Goal: Communication & Community: Ask a question

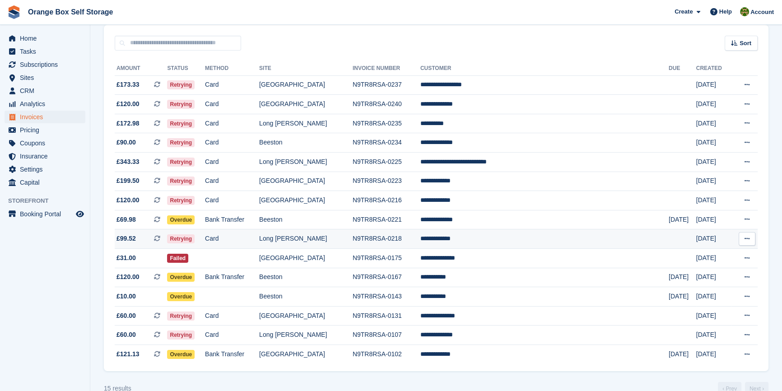
scroll to position [98, 0]
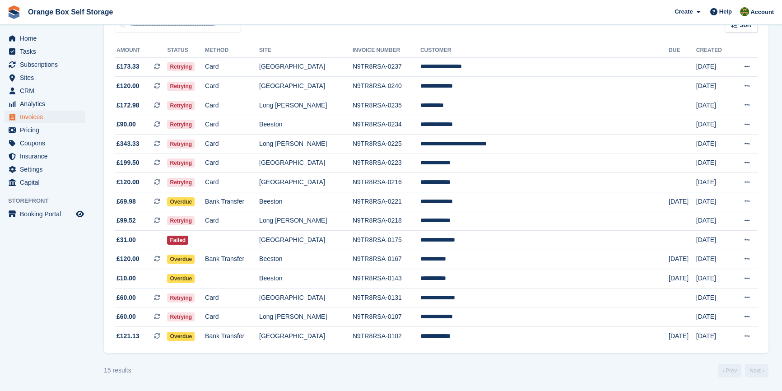
click at [390, 360] on turbo-frame "Invoices A complete list of invoices for all payments Export Export Invoices Ex…" at bounding box center [436, 161] width 665 height 433
click at [259, 280] on td at bounding box center [232, 278] width 54 height 19
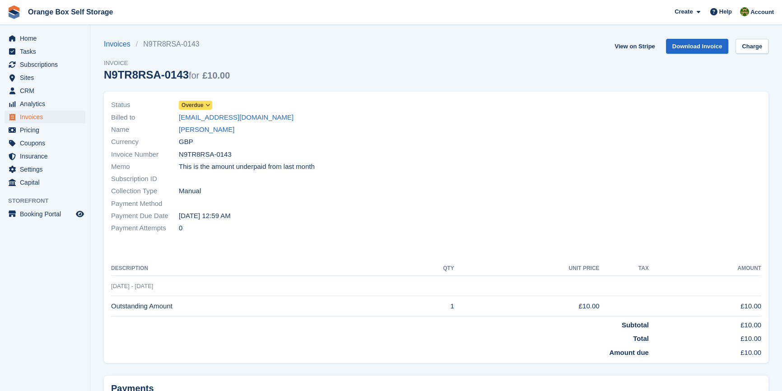
click at [209, 108] on icon at bounding box center [208, 105] width 5 height 5
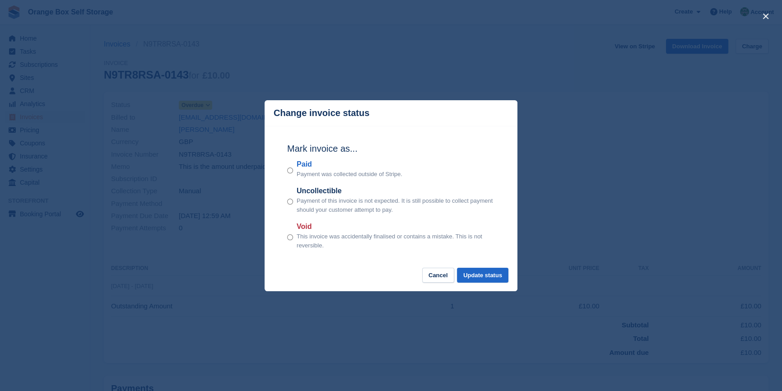
click at [303, 167] on label "Paid" at bounding box center [350, 164] width 106 height 11
click at [498, 276] on button "Update status" at bounding box center [482, 275] width 51 height 15
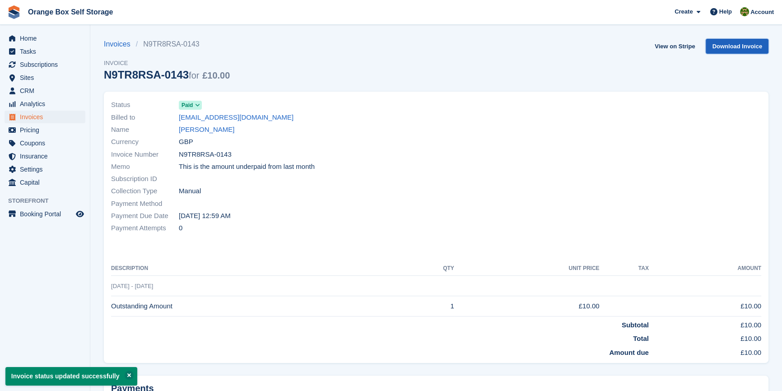
click at [730, 49] on link "Download Invoice" at bounding box center [737, 46] width 63 height 15
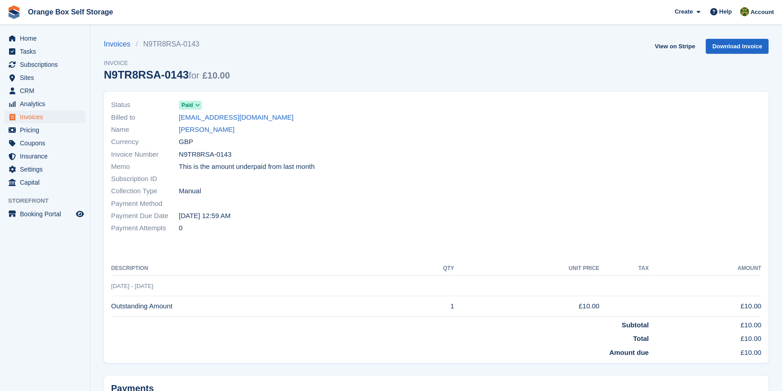
click at [437, 142] on div at bounding box center [601, 166] width 331 height 146
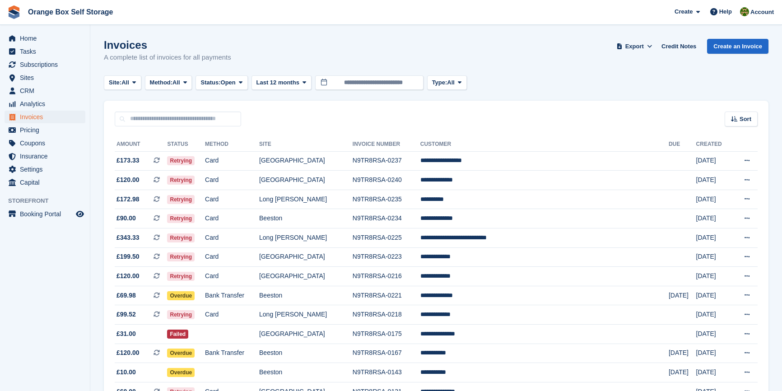
scroll to position [98, 0]
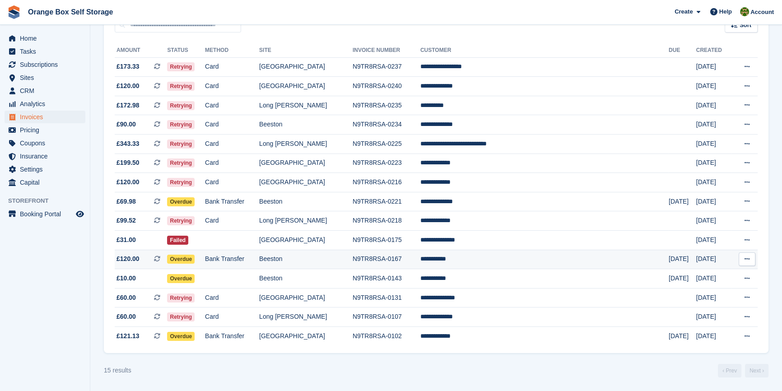
click at [205, 257] on td "Overdue" at bounding box center [186, 259] width 38 height 19
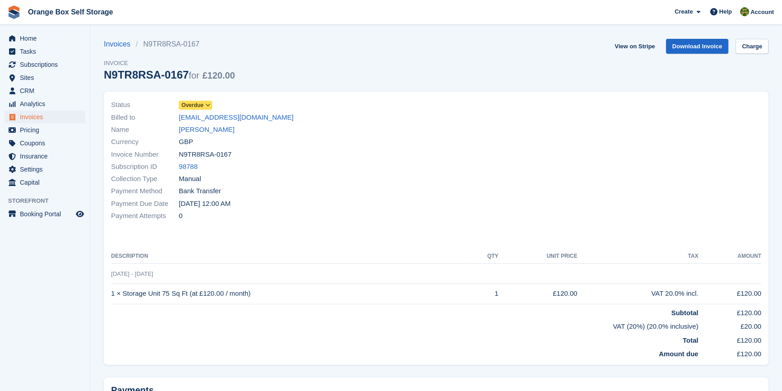
click at [196, 103] on span "Overdue" at bounding box center [193, 105] width 22 height 8
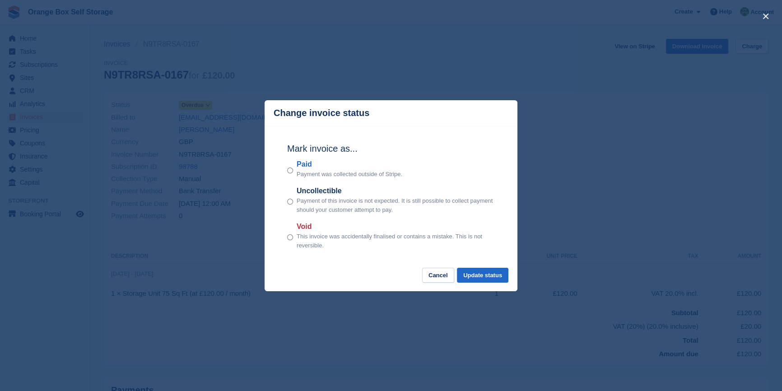
click at [288, 155] on h2 "Mark invoice as..." at bounding box center [391, 149] width 208 height 14
click at [302, 167] on label "Paid" at bounding box center [350, 164] width 106 height 11
click at [477, 271] on button "Update status" at bounding box center [482, 275] width 51 height 15
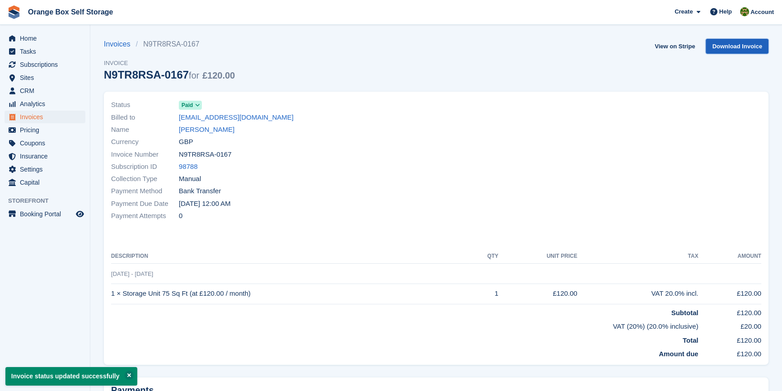
click at [759, 47] on link "Download Invoice" at bounding box center [737, 46] width 63 height 15
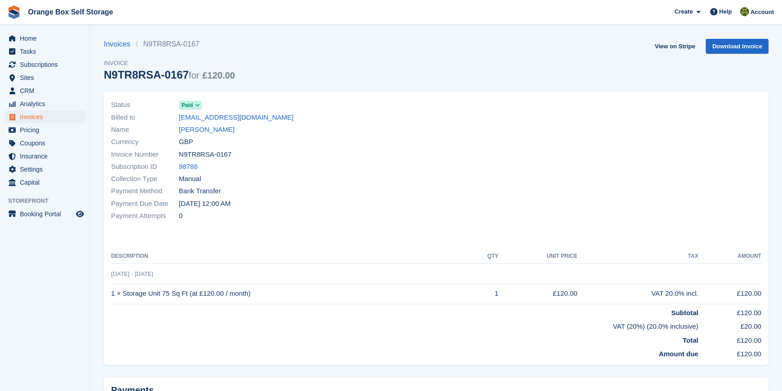
click at [322, 197] on div "Payment Due Date 21 Aug, 12:00 AM" at bounding box center [271, 203] width 320 height 12
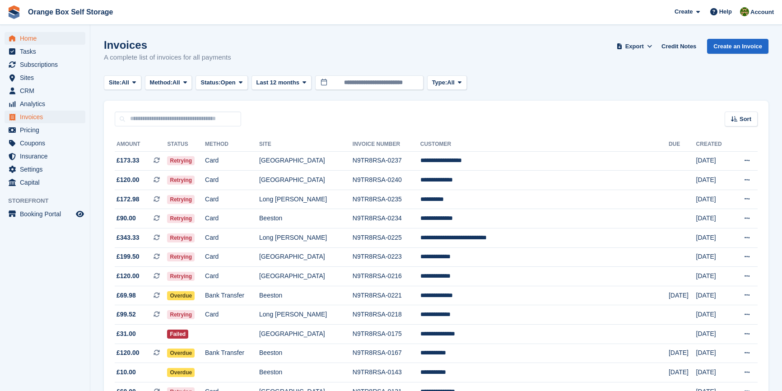
scroll to position [98, 0]
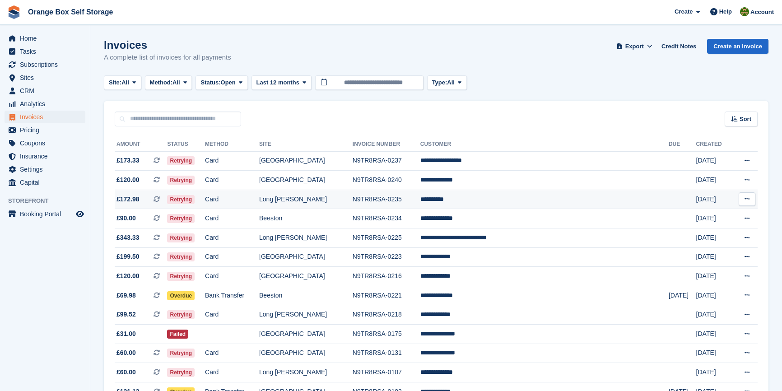
scroll to position [59, 0]
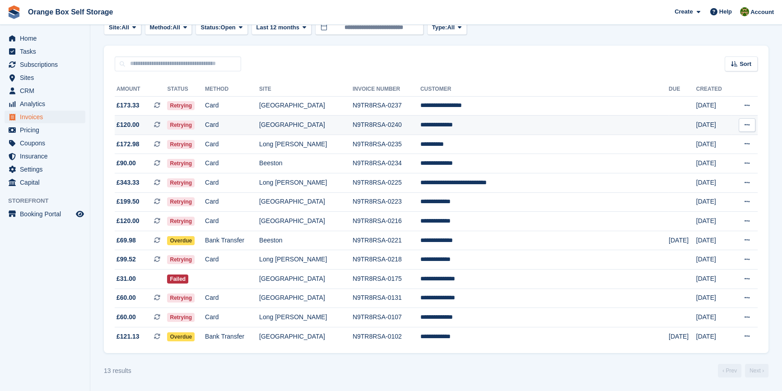
click at [259, 116] on td "Card" at bounding box center [232, 125] width 54 height 19
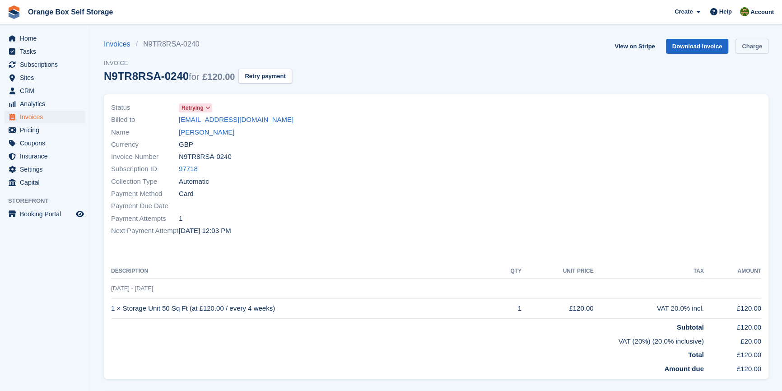
click at [748, 45] on link "Charge" at bounding box center [752, 46] width 33 height 15
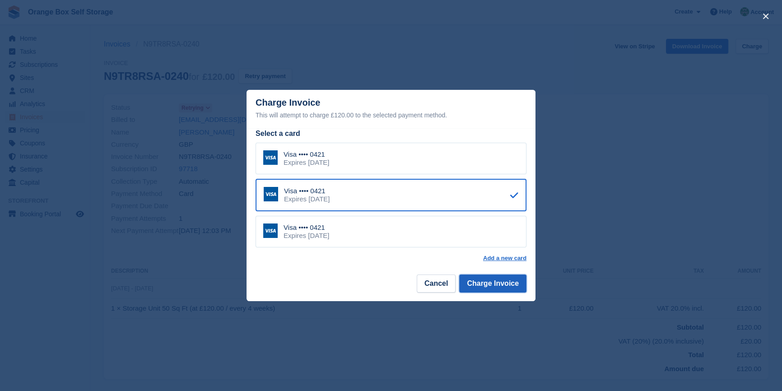
click at [509, 284] on button "Charge Invoice" at bounding box center [492, 284] width 67 height 18
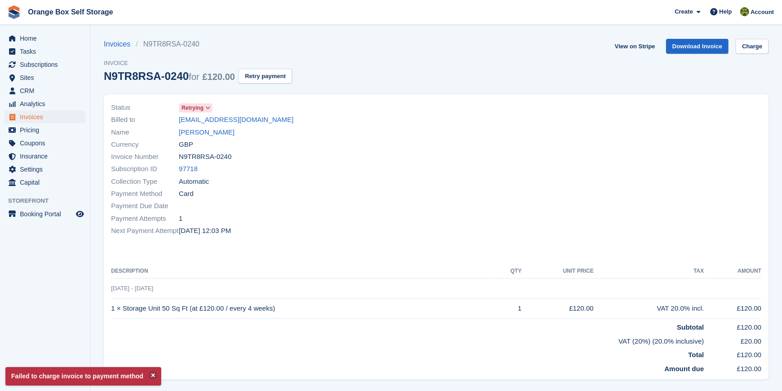
click at [503, 253] on div "Status Retrying Billed to [EMAIL_ADDRESS][DOMAIN_NAME] Name [PERSON_NAME] Curre…" at bounding box center [436, 236] width 665 height 285
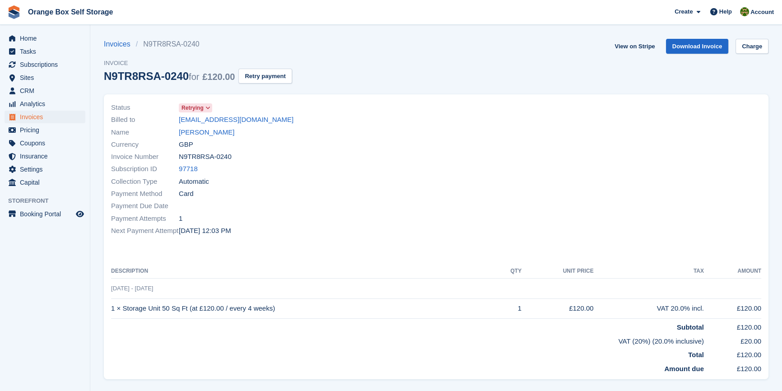
click at [412, 263] on div "Status Retrying Billed to [EMAIL_ADDRESS][DOMAIN_NAME] Name [PERSON_NAME] Curre…" at bounding box center [436, 236] width 665 height 285
click at [718, 14] on icon at bounding box center [714, 11] width 7 height 7
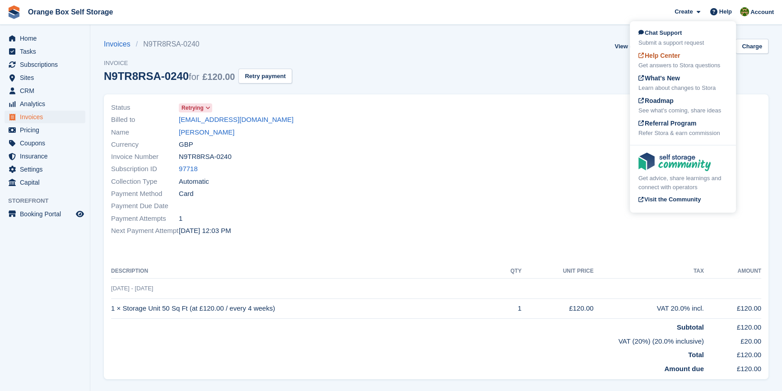
click at [673, 60] on div "Help Center Get answers to Stora questions" at bounding box center [683, 60] width 89 height 19
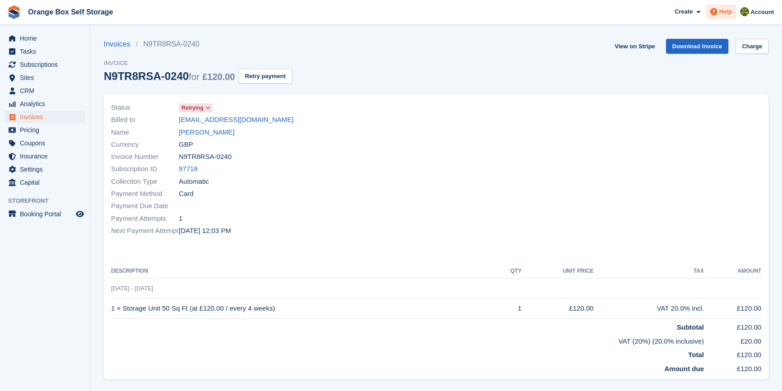
click at [723, 12] on span "Help" at bounding box center [726, 11] width 13 height 9
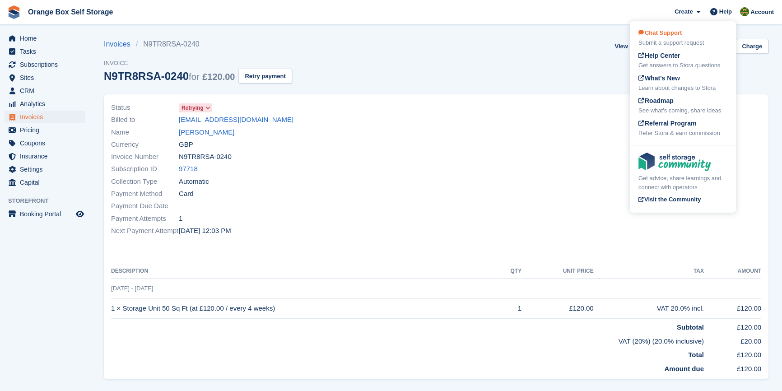
click at [659, 36] on span "Chat Support" at bounding box center [660, 32] width 43 height 7
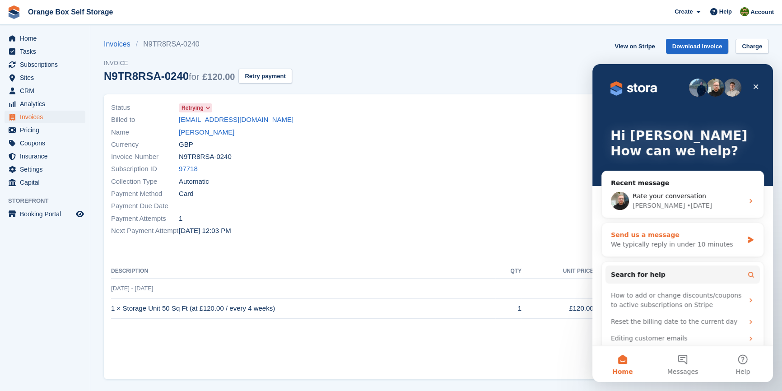
click at [676, 241] on div "We typically reply in under 10 minutes" at bounding box center [677, 244] width 132 height 9
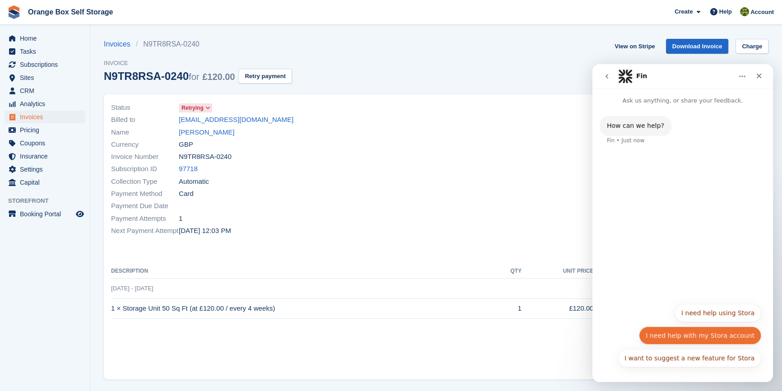
click at [707, 332] on button "I need help with my Stora account" at bounding box center [700, 336] width 122 height 18
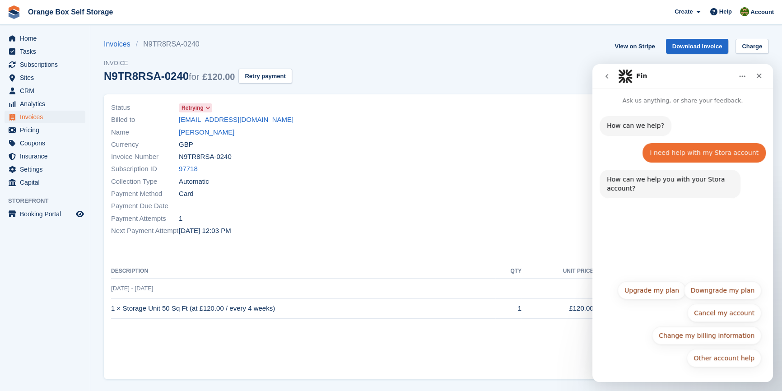
click at [697, 224] on div "How can we help? Fin • Just now I need help with my Stora account SARAH • Just …" at bounding box center [683, 190] width 181 height 170
click at [604, 75] on icon "go back" at bounding box center [606, 76] width 7 height 7
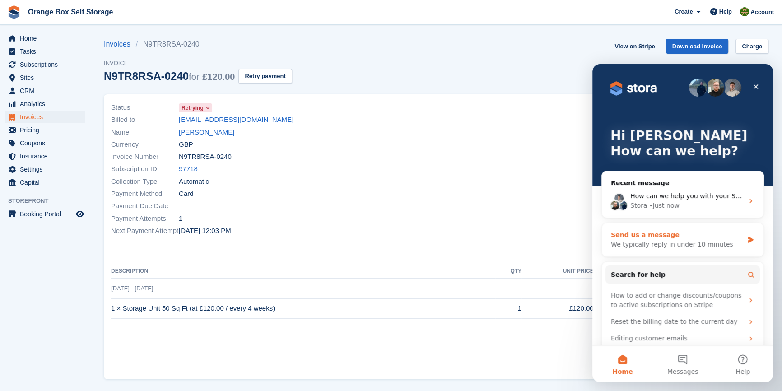
click at [711, 234] on div "Send us a message" at bounding box center [677, 234] width 132 height 9
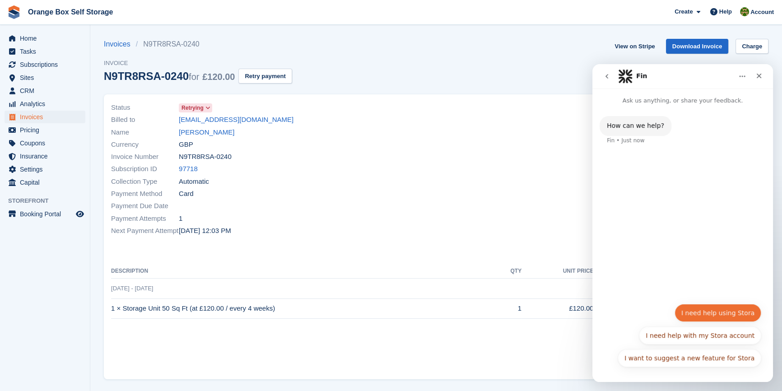
click at [728, 309] on button "I need help using Stora" at bounding box center [718, 313] width 87 height 18
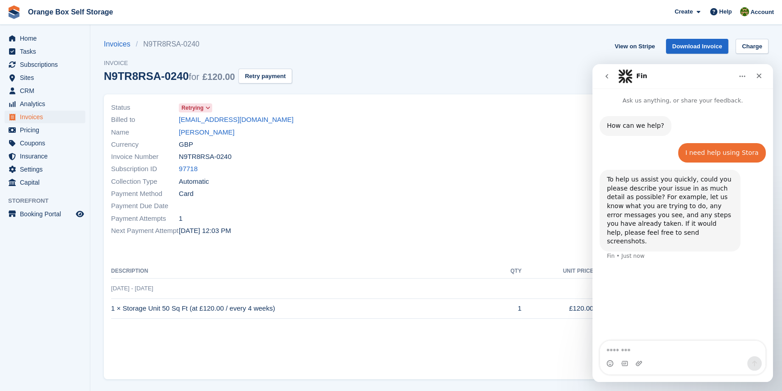
click at [656, 350] on textarea "Message…" at bounding box center [682, 348] width 165 height 15
type textarea "*"
type textarea "**********"
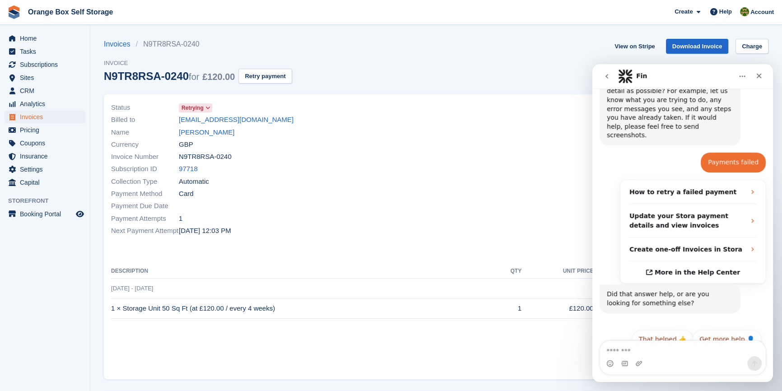
scroll to position [111, 0]
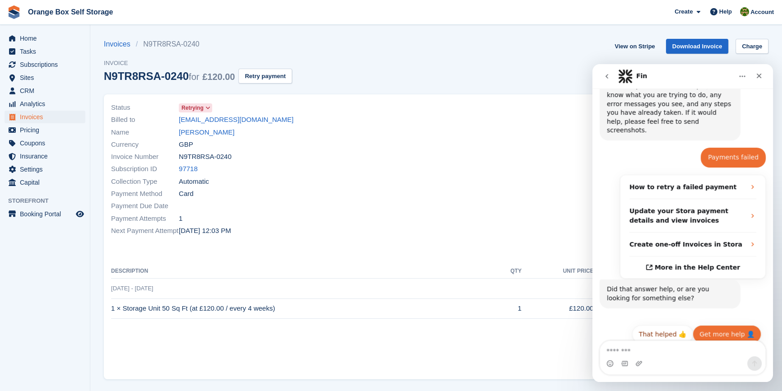
click at [728, 330] on button "Get more help 👤" at bounding box center [727, 334] width 69 height 18
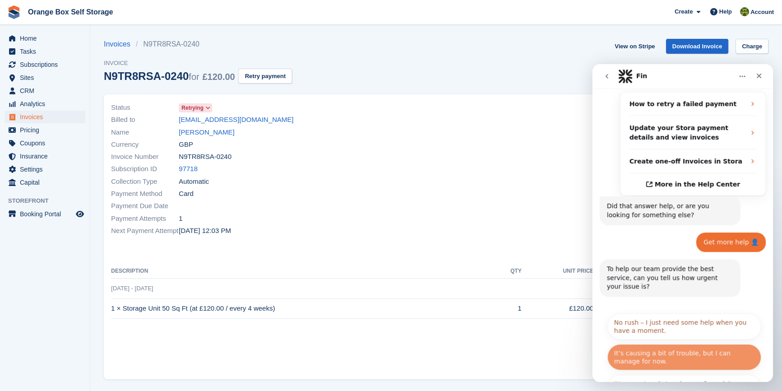
scroll to position [202, 0]
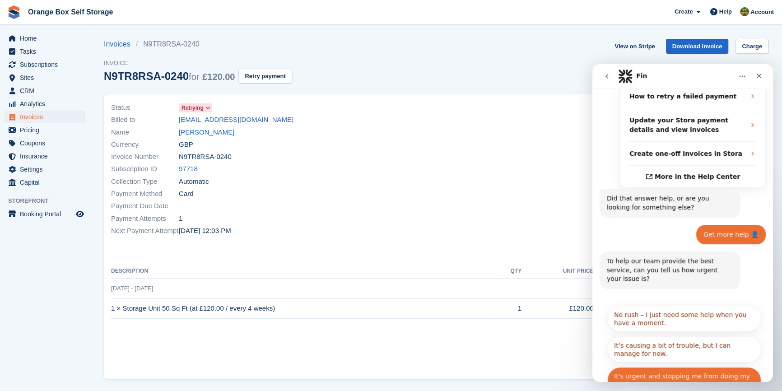
click at [669, 367] on button "It's urgent and stopping me from doing my work." at bounding box center [685, 380] width 154 height 26
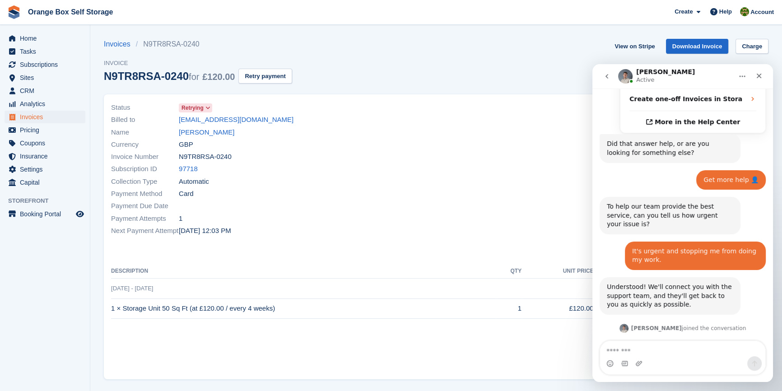
scroll to position [292, 0]
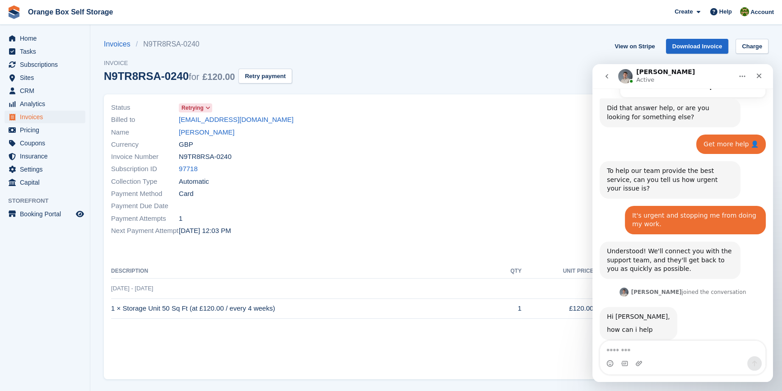
click at [354, 279] on td "26 Aug - 23 Sep" at bounding box center [436, 288] width 650 height 20
click at [638, 346] on textarea "Message…" at bounding box center [682, 348] width 165 height 15
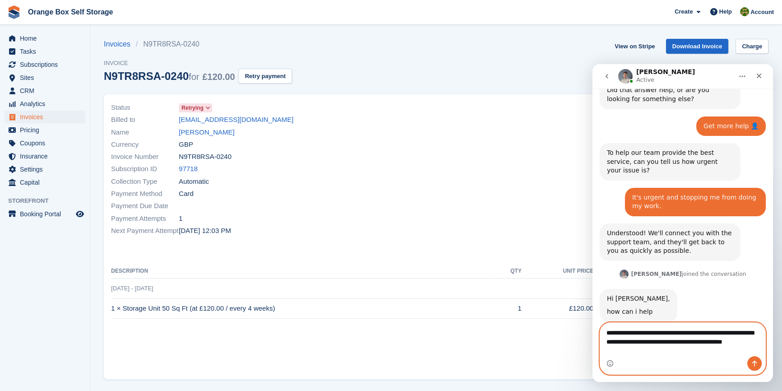
scroll to position [319, 0]
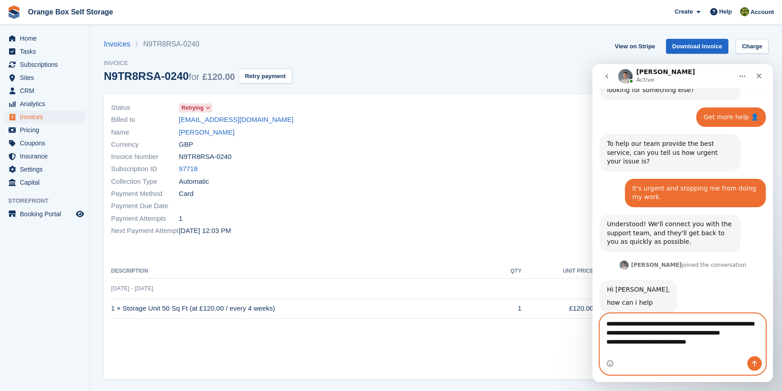
type textarea "**********"
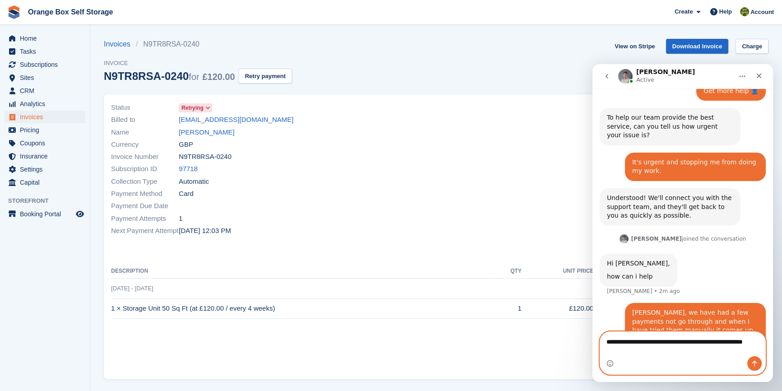
scroll to position [355, 0]
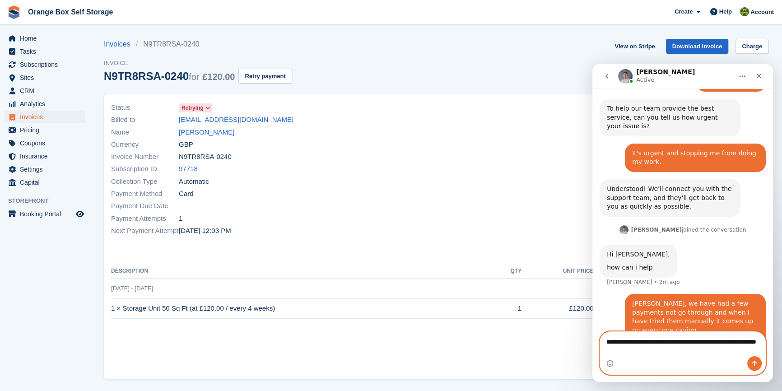
type textarea "**********"
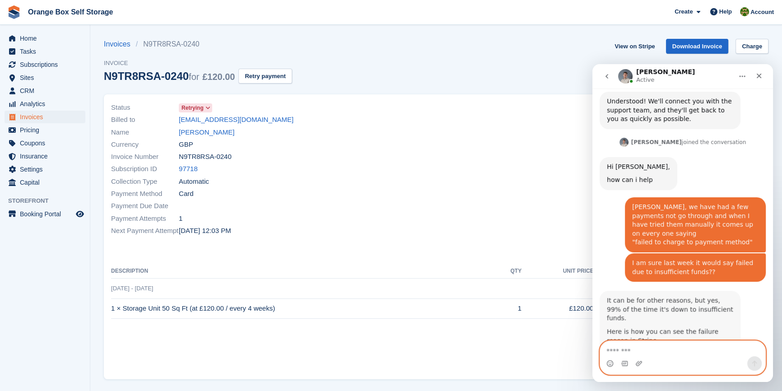
scroll to position [458, 0]
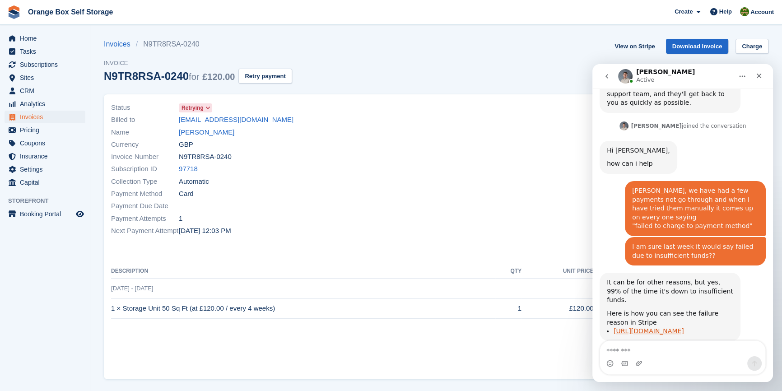
click at [684, 327] on link "https://app.tango.us/app/workflow/View-failed-payment-information-in-Stripe-381…" at bounding box center [649, 330] width 70 height 7
click at [353, 168] on div "Subscription ID 97718" at bounding box center [271, 169] width 320 height 12
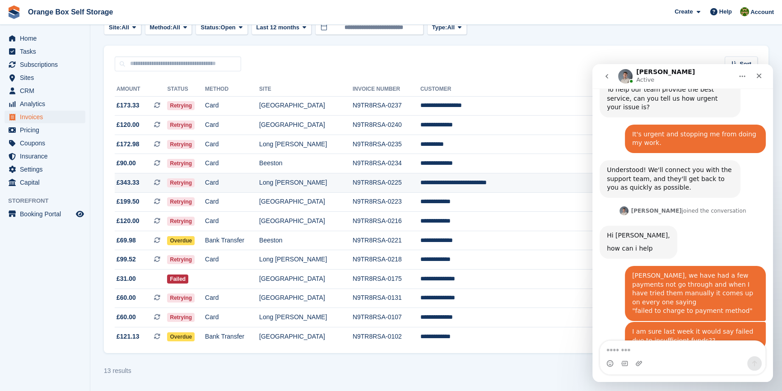
scroll to position [458, 0]
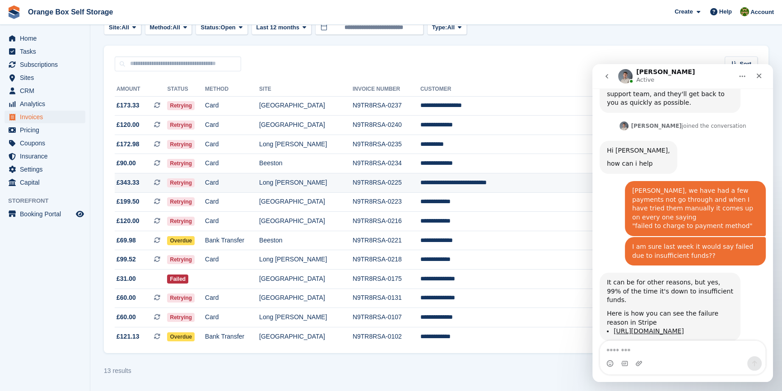
click at [392, 182] on td "N9TR8RSA-0225" at bounding box center [387, 182] width 68 height 19
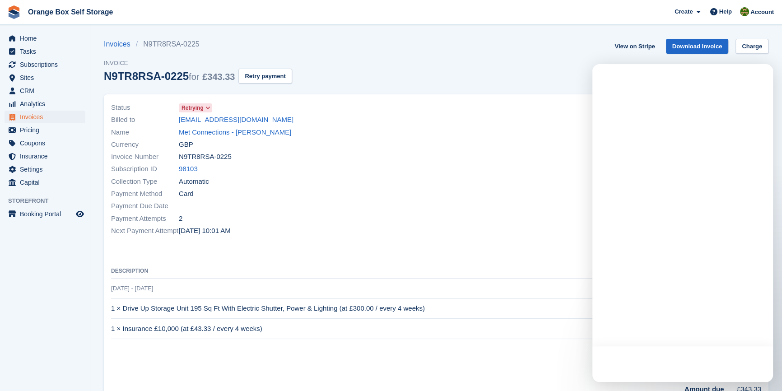
click at [391, 190] on div "Payment Method Card" at bounding box center [271, 194] width 320 height 12
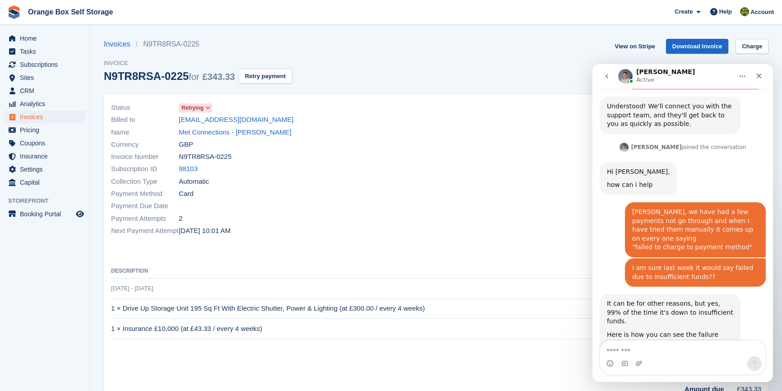
scroll to position [458, 0]
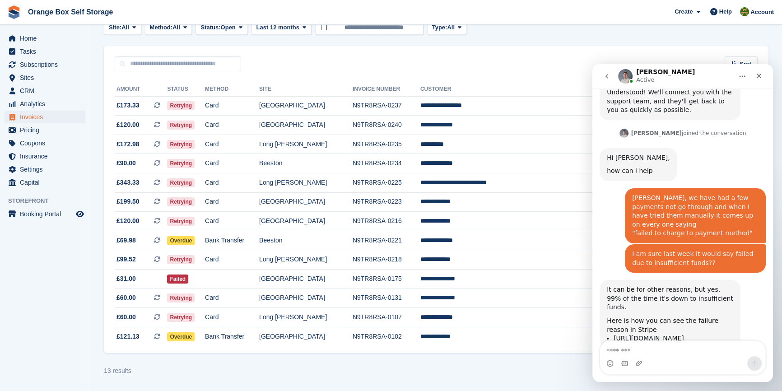
scroll to position [458, 0]
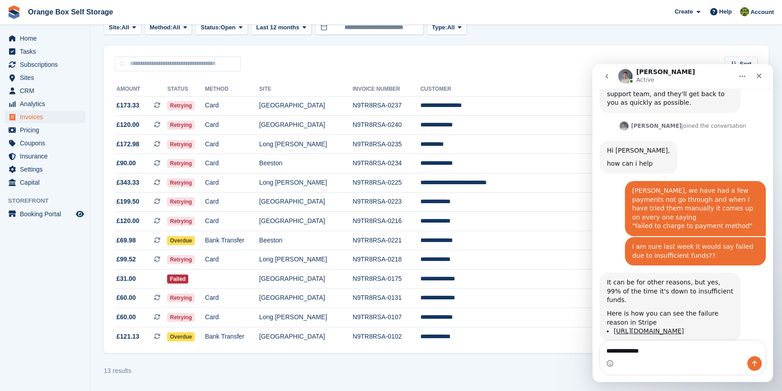
type textarea "**********"
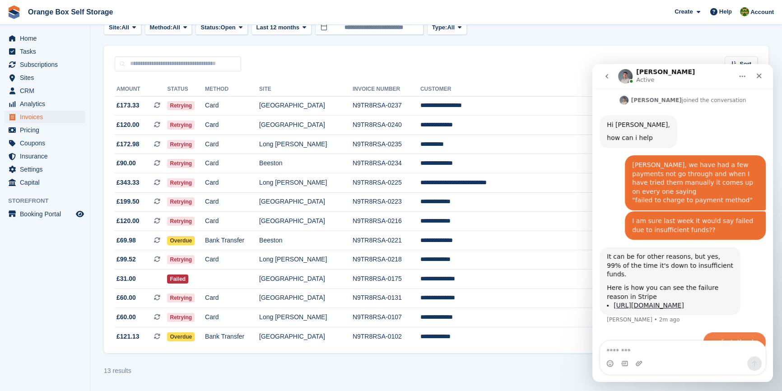
scroll to position [485, 0]
click at [634, 72] on div "Bradley Active" at bounding box center [675, 77] width 115 height 16
click at [650, 74] on h1 "Bradley" at bounding box center [665, 72] width 59 height 7
click at [742, 77] on icon "Home" at bounding box center [742, 76] width 7 height 7
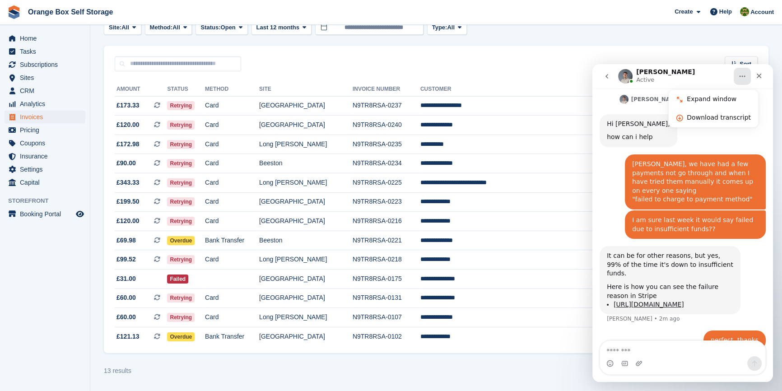
click at [742, 78] on icon "Home" at bounding box center [742, 76] width 7 height 7
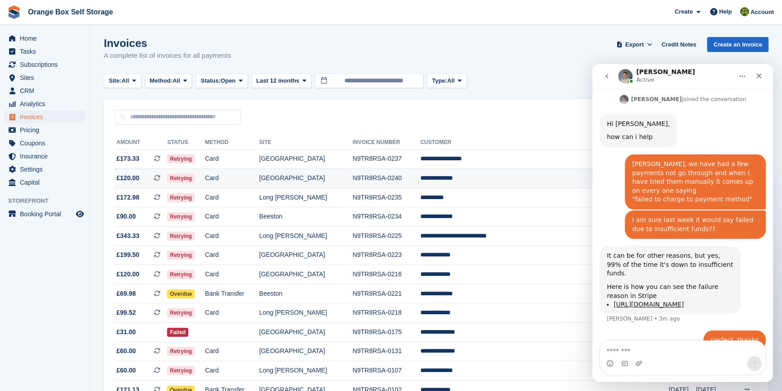
scroll to position [0, 0]
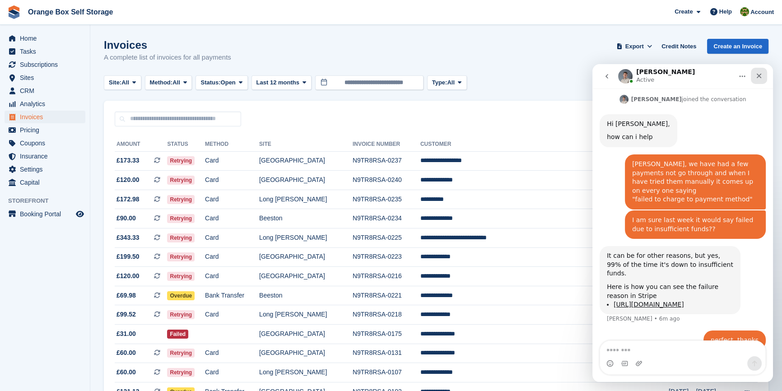
click at [763, 78] on div "Close" at bounding box center [759, 76] width 16 height 16
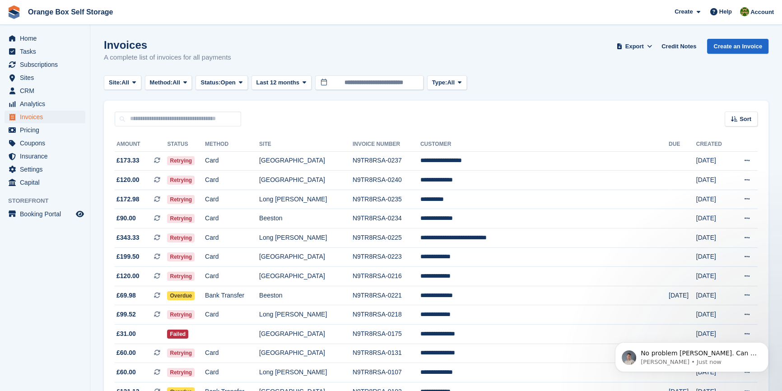
scroll to position [525, 0]
click at [693, 361] on p "Bradley • Just now" at bounding box center [699, 362] width 117 height 8
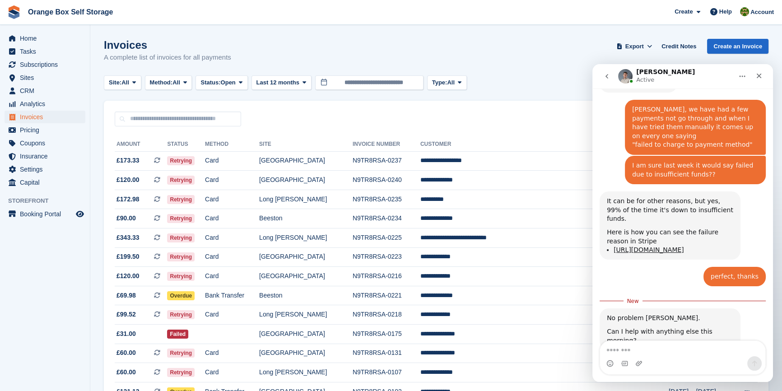
scroll to position [541, 0]
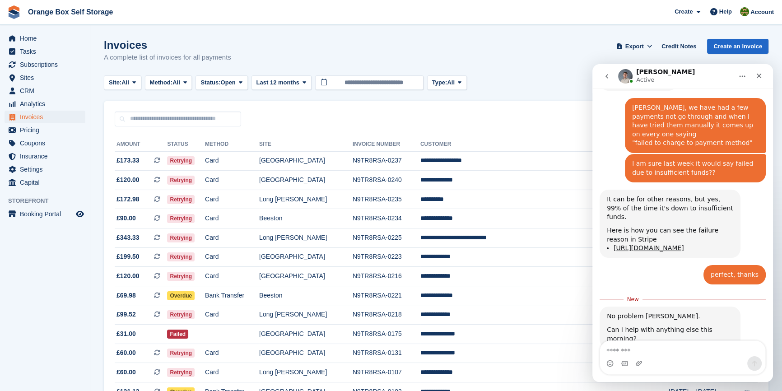
click at [665, 350] on textarea "Message…" at bounding box center [682, 348] width 165 height 15
type textarea "*"
type textarea "**********"
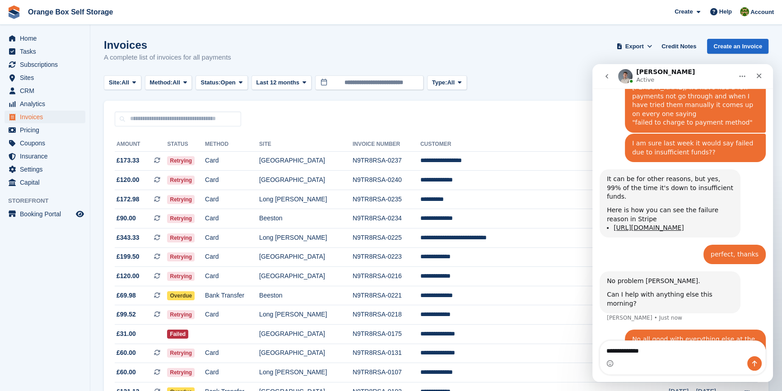
type textarea "**********"
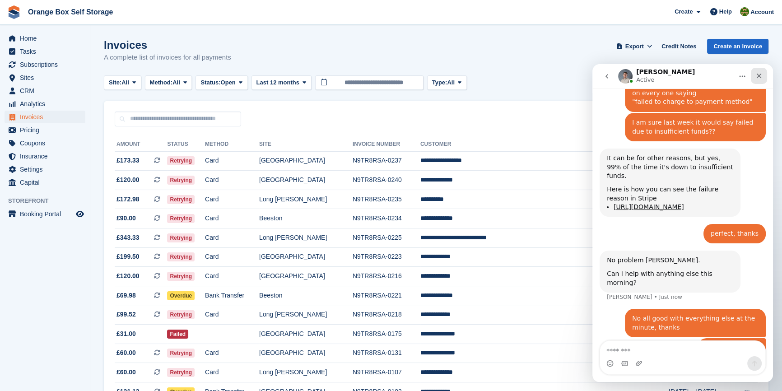
click at [762, 70] on div "Close" at bounding box center [759, 76] width 16 height 16
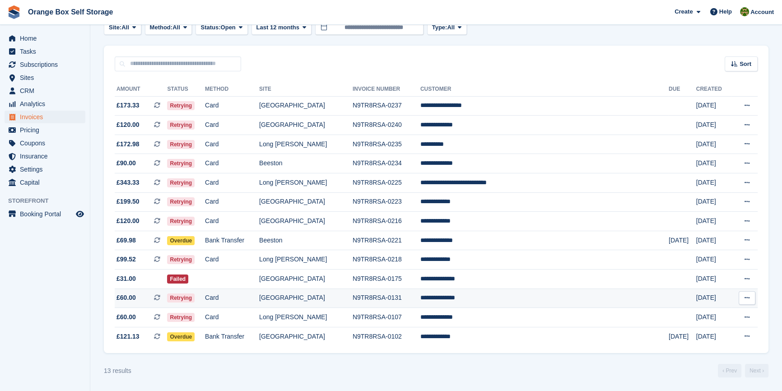
scroll to position [0, 0]
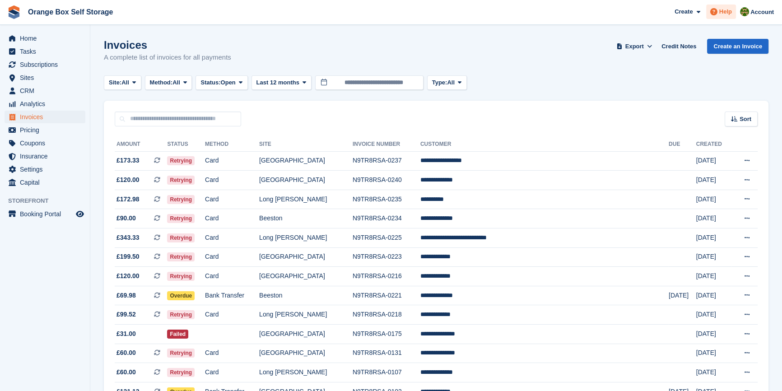
click at [729, 11] on span "Help" at bounding box center [726, 11] width 13 height 9
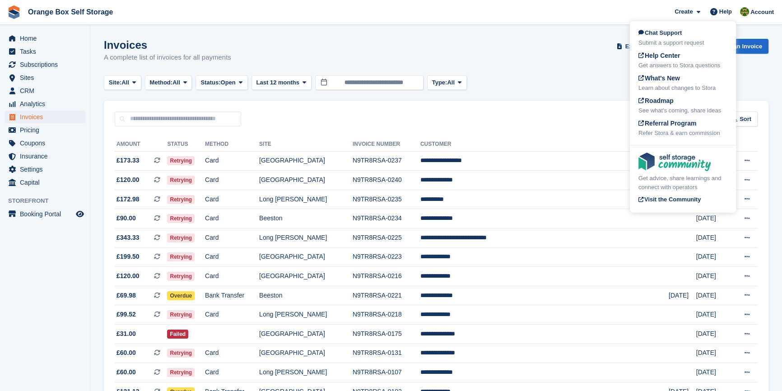
click at [679, 27] on div "Chat Support Submit a support request Help Center Get answers to Stora question…" at bounding box center [683, 83] width 106 height 120
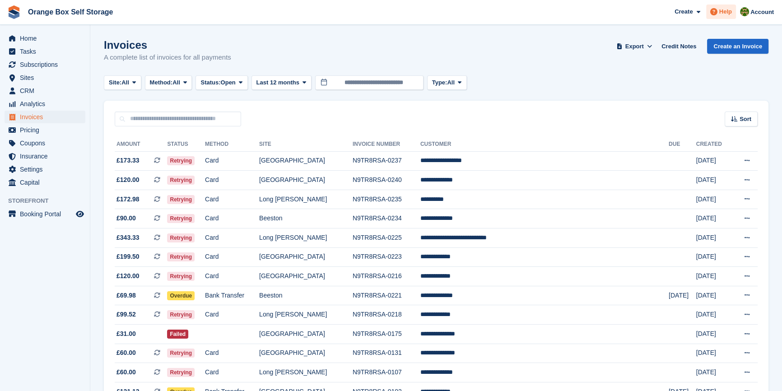
click at [716, 14] on icon at bounding box center [714, 11] width 7 height 7
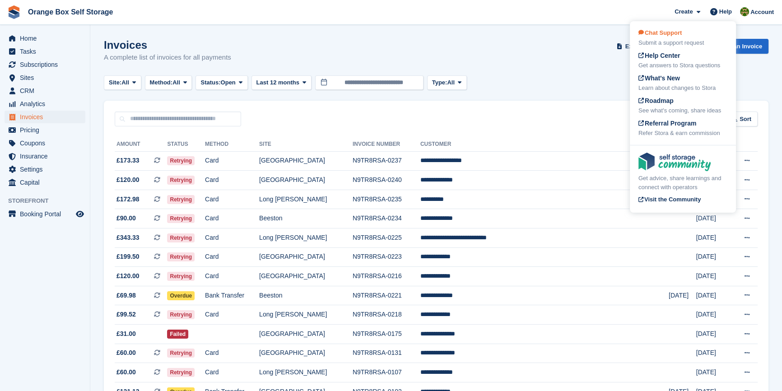
click at [675, 28] on div "Chat Support Submit a support request Help Center Get answers to Stora question…" at bounding box center [683, 83] width 106 height 120
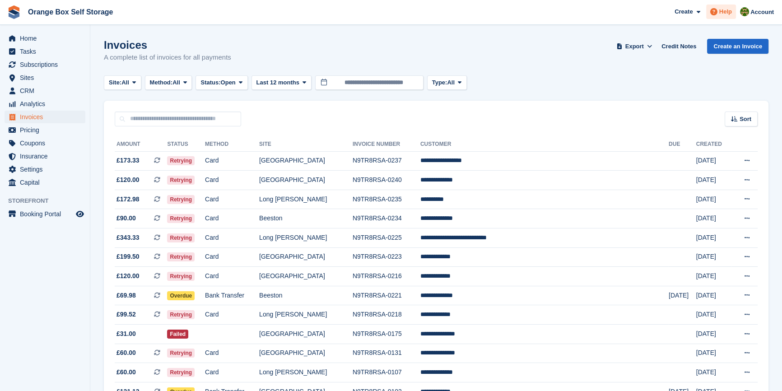
click at [720, 9] on span at bounding box center [714, 11] width 11 height 11
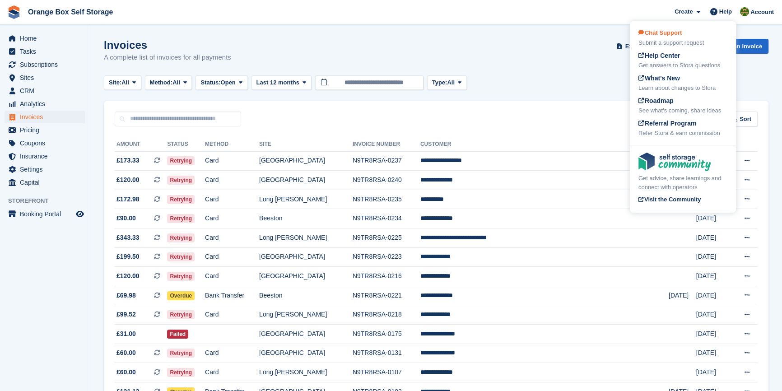
click at [682, 37] on div "Chat Support Submit a support request" at bounding box center [683, 37] width 89 height 19
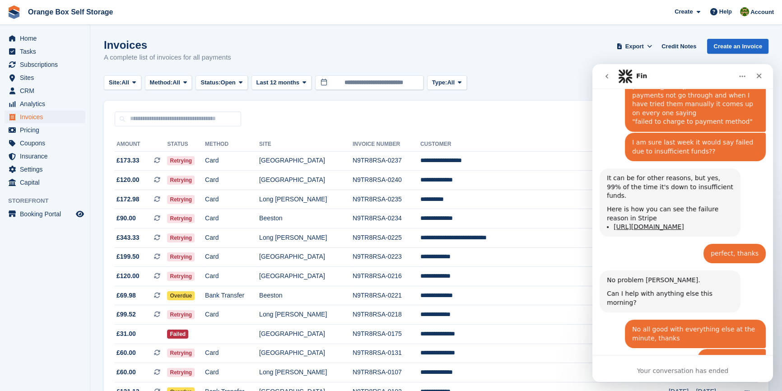
scroll to position [691, 0]
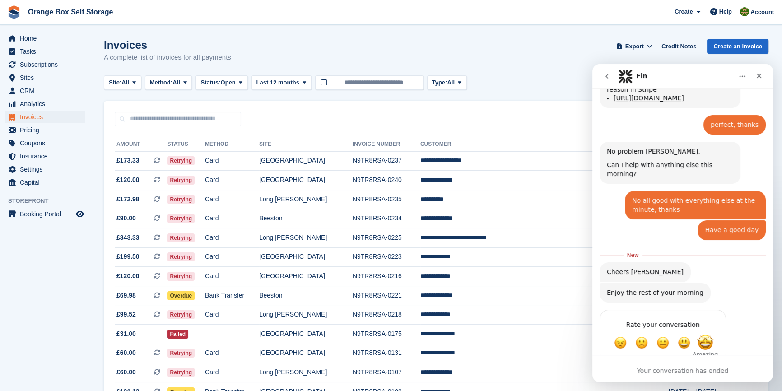
click at [706, 335] on span "Amazing" at bounding box center [705, 343] width 16 height 16
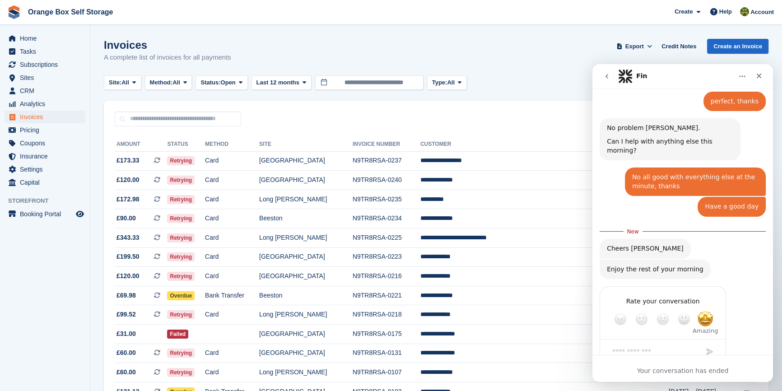
scroll to position [715, 0]
drag, startPoint x: 760, startPoint y: 75, endPoint x: 1352, endPoint y: 139, distance: 595.7
click at [760, 75] on icon "Close" at bounding box center [759, 76] width 5 height 5
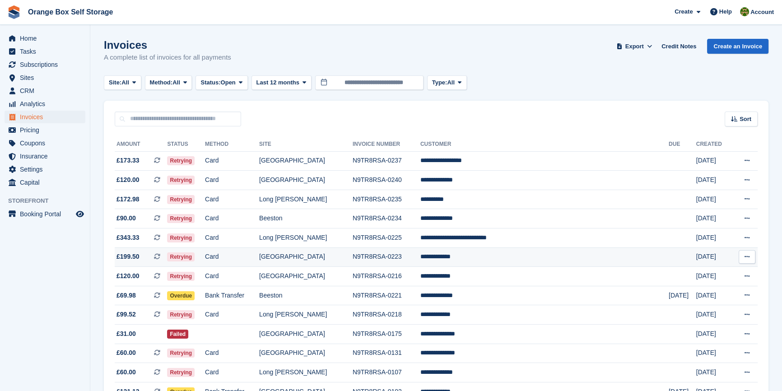
click at [259, 260] on td "Card" at bounding box center [232, 257] width 54 height 19
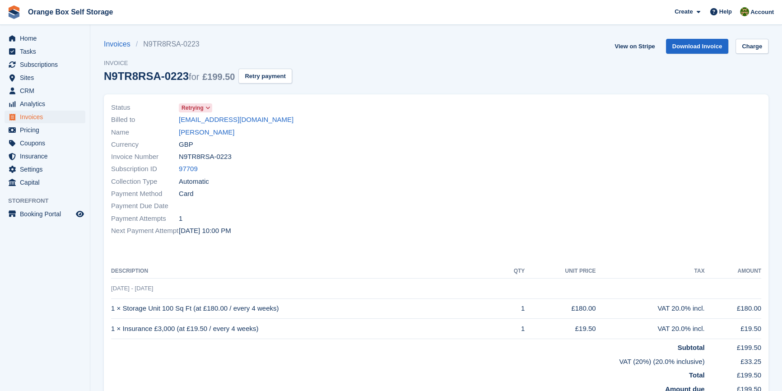
click at [194, 110] on span "Retrying" at bounding box center [193, 108] width 22 height 8
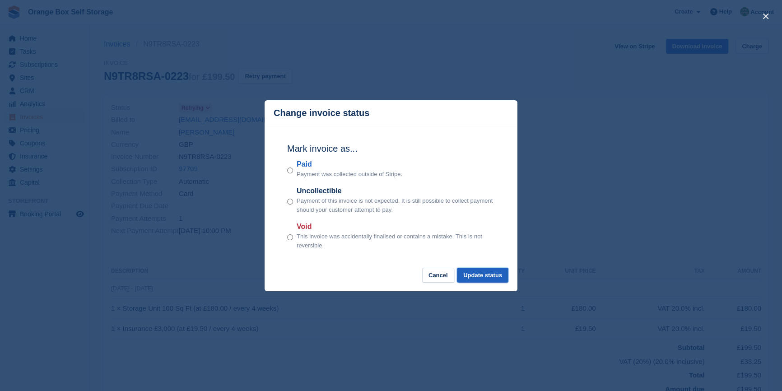
click at [498, 276] on button "Update status" at bounding box center [482, 275] width 51 height 15
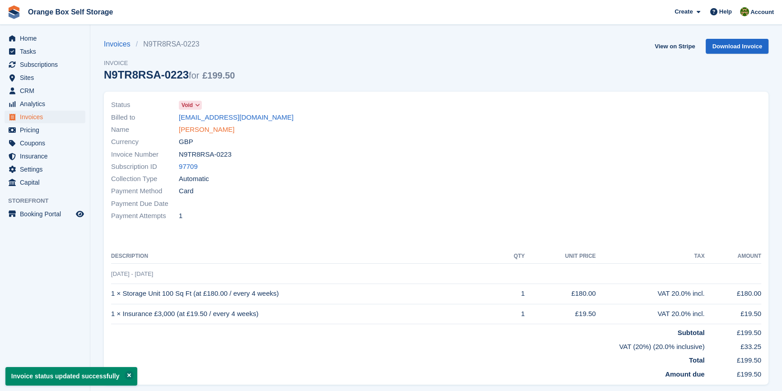
click at [200, 126] on link "[PERSON_NAME]" at bounding box center [207, 130] width 56 height 10
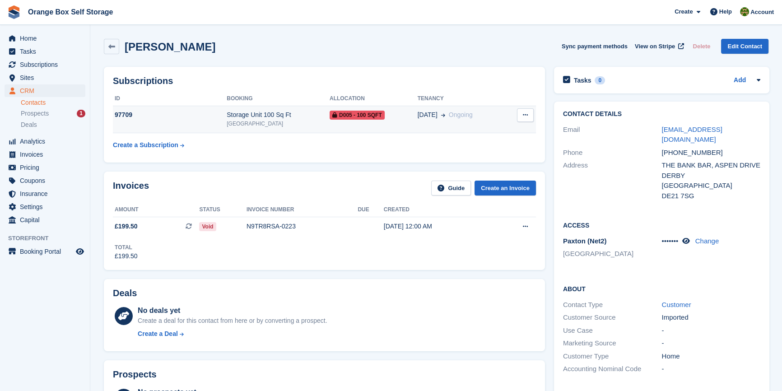
click at [185, 118] on div "97709" at bounding box center [170, 114] width 114 height 9
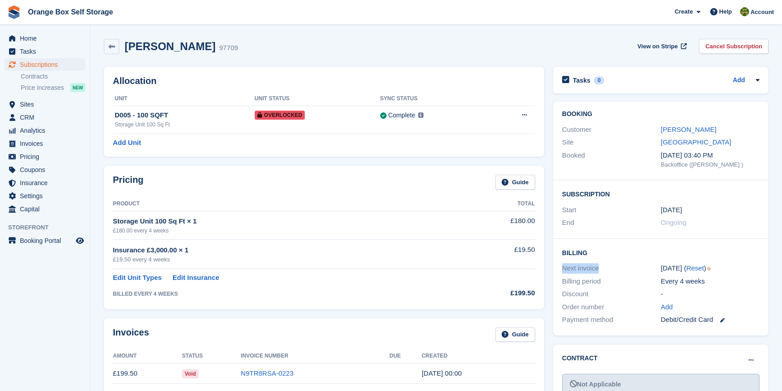
drag, startPoint x: 602, startPoint y: 271, endPoint x: 560, endPoint y: 271, distance: 42.0
click at [560, 271] on div "Billing Next invoice [DATE] ( Reset ) Billing period Every 4 weeks Discount - O…" at bounding box center [660, 287] width 215 height 97
click at [402, 264] on td "Insurance £3,000.00 × 1 £19.50 every 4 weeks" at bounding box center [284, 254] width 343 height 29
click at [377, 283] on td "BILLED EVERY 4 WEEKS" at bounding box center [284, 291] width 343 height 17
click at [47, 324] on aside "Home Tasks Subscriptions Subscriptions Subscriptions Contracts Price increases …" at bounding box center [45, 198] width 90 height 346
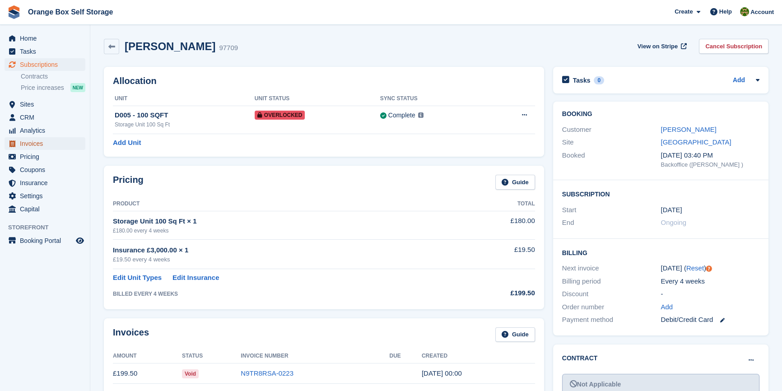
click at [33, 144] on span "Invoices" at bounding box center [47, 143] width 54 height 13
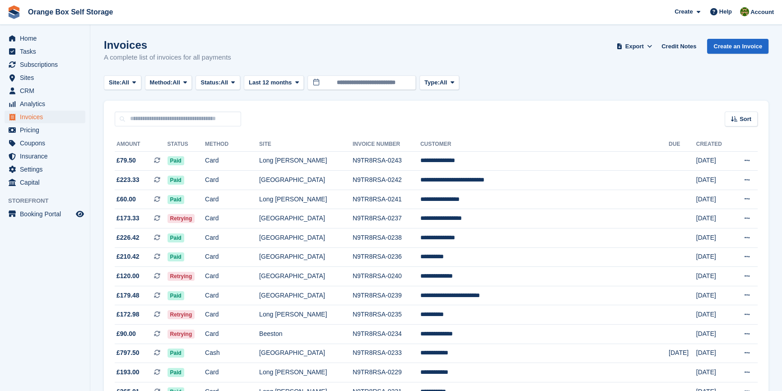
click at [33, 308] on aside "Home Tasks Subscriptions Subscriptions Subscriptions Contracts Price increases …" at bounding box center [45, 198] width 90 height 346
click at [211, 84] on span "Status:" at bounding box center [211, 82] width 20 height 9
click at [218, 151] on link "Open" at bounding box center [239, 153] width 79 height 16
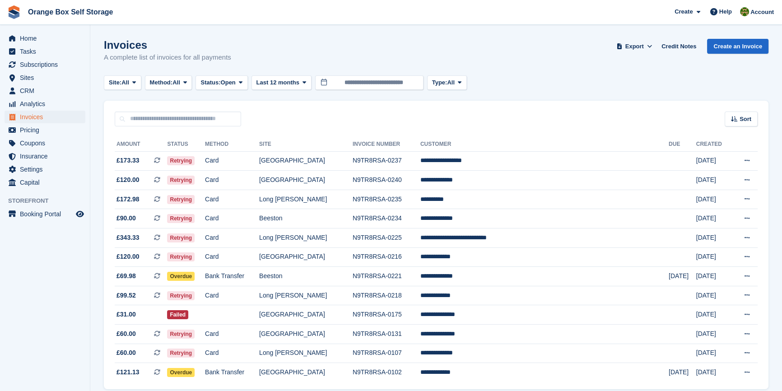
click at [51, 326] on aside "Home Tasks Subscriptions Subscriptions Subscriptions Contracts Price increases …" at bounding box center [45, 198] width 90 height 346
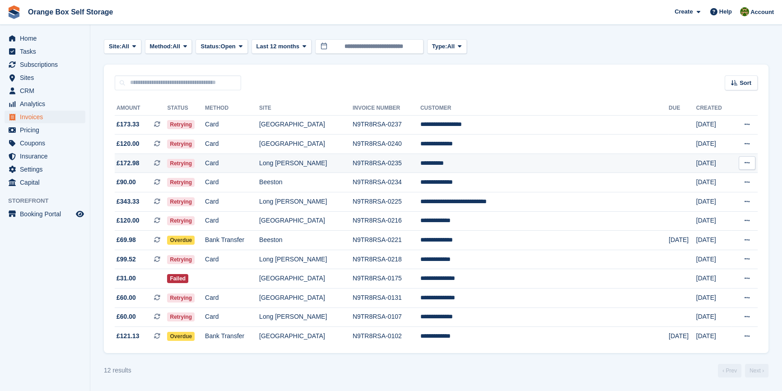
click at [481, 158] on td "**********" at bounding box center [545, 163] width 248 height 19
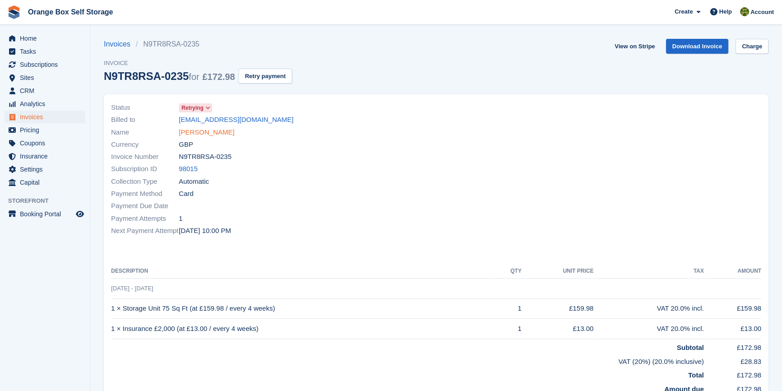
click at [192, 131] on link "Alex Adams" at bounding box center [207, 132] width 56 height 10
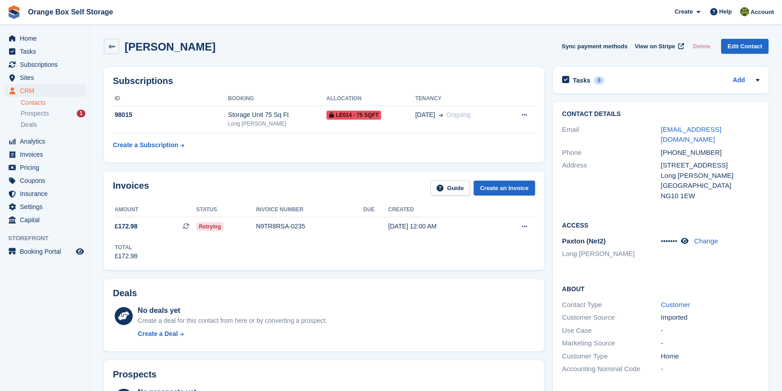
click at [327, 278] on div "Deals No deals yet Create a deal for this contact from here or by converting a …" at bounding box center [323, 316] width 449 height 82
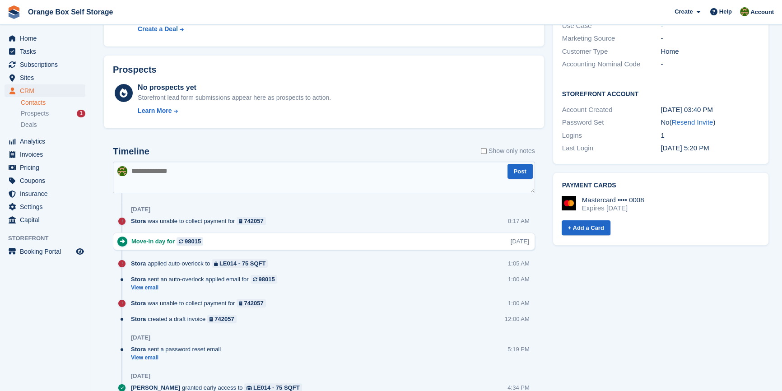
scroll to position [369, 0]
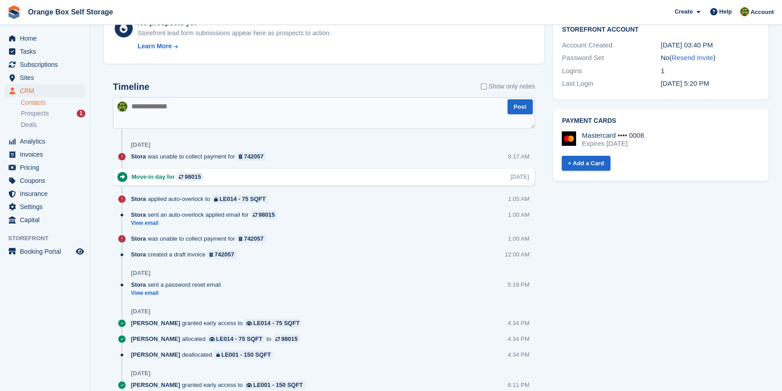
click at [27, 343] on aside "Home Tasks Subscriptions Subscriptions Subscriptions Contracts Price increases …" at bounding box center [45, 198] width 90 height 346
click at [47, 316] on aside "Home Tasks Subscriptions Subscriptions Subscriptions Contracts Price increases …" at bounding box center [45, 198] width 90 height 346
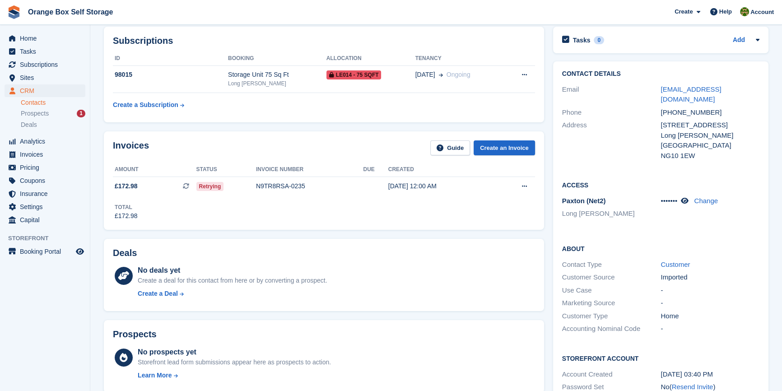
scroll to position [0, 0]
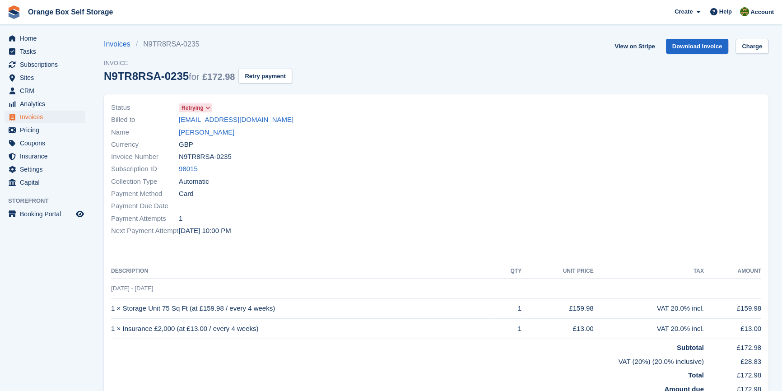
click at [311, 285] on td "26 Aug - 23 Sep" at bounding box center [436, 288] width 650 height 20
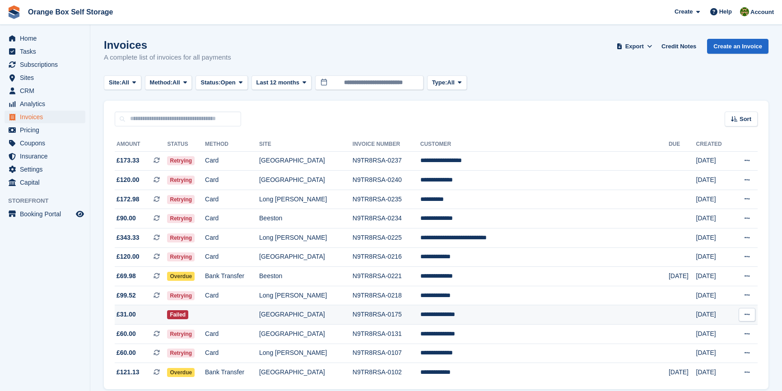
scroll to position [39, 0]
